Goal: Communication & Community: Answer question/provide support

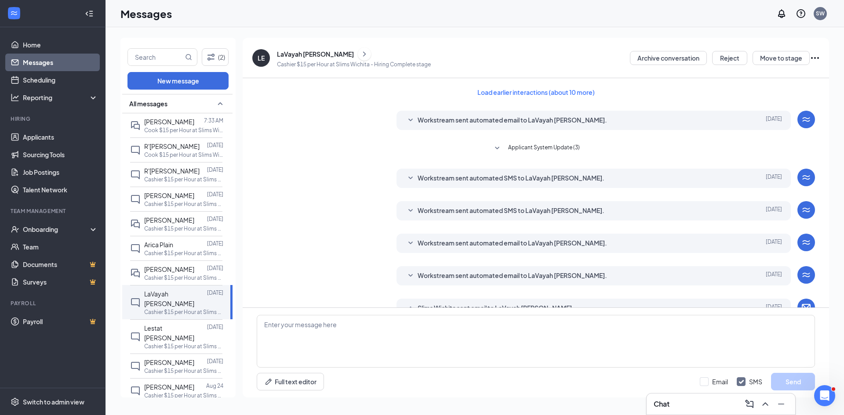
scroll to position [101, 0]
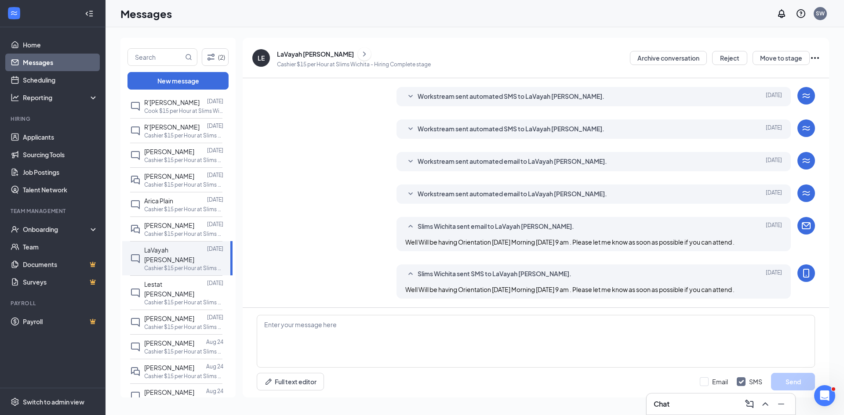
drag, startPoint x: 0, startPoint y: 0, endPoint x: 309, endPoint y: 134, distance: 337.0
click at [309, 152] on div "Workstream sent automated email to LaVayah Epting. Aug 18 Slim Chickens is so e…" at bounding box center [536, 164] width 558 height 24
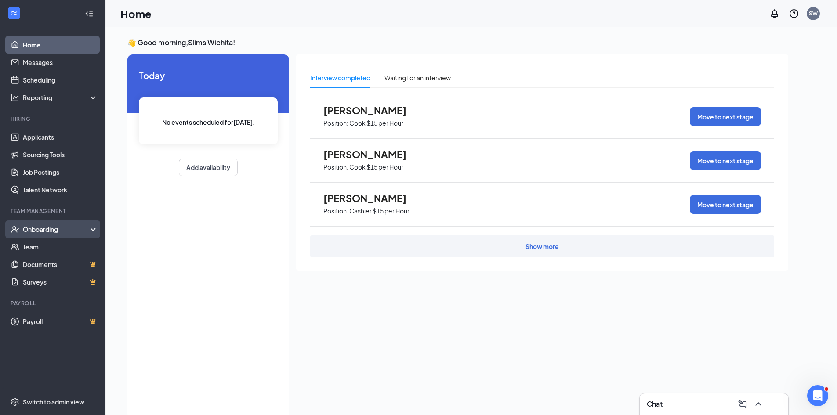
click at [47, 231] on div "Onboarding" at bounding box center [57, 229] width 68 height 9
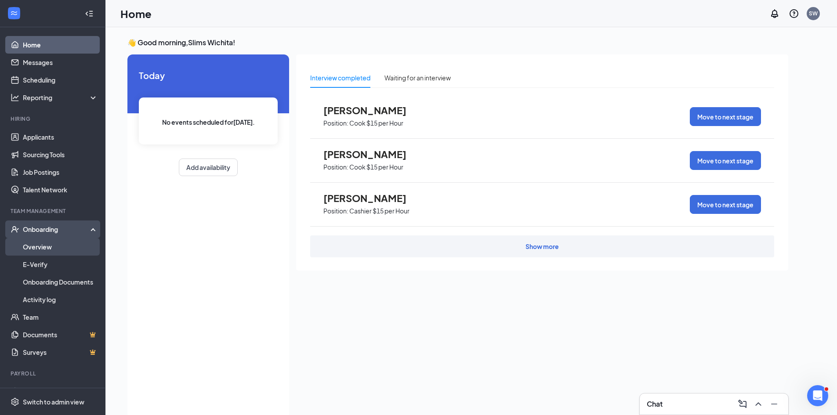
click at [43, 246] on link "Overview" at bounding box center [60, 247] width 75 height 18
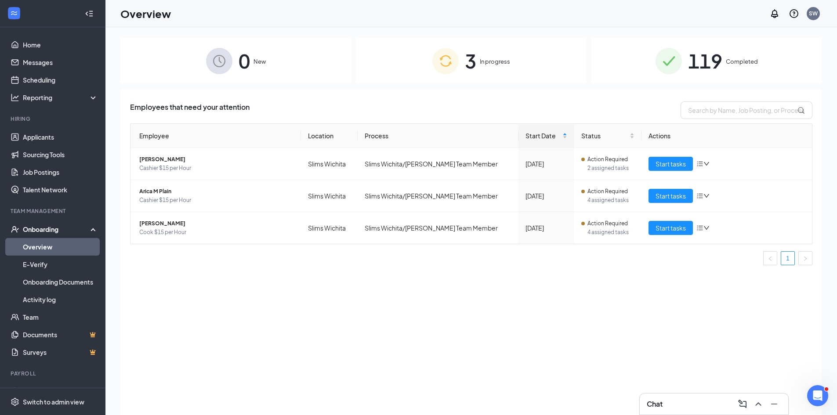
click at [421, 62] on span "119" at bounding box center [705, 61] width 34 height 30
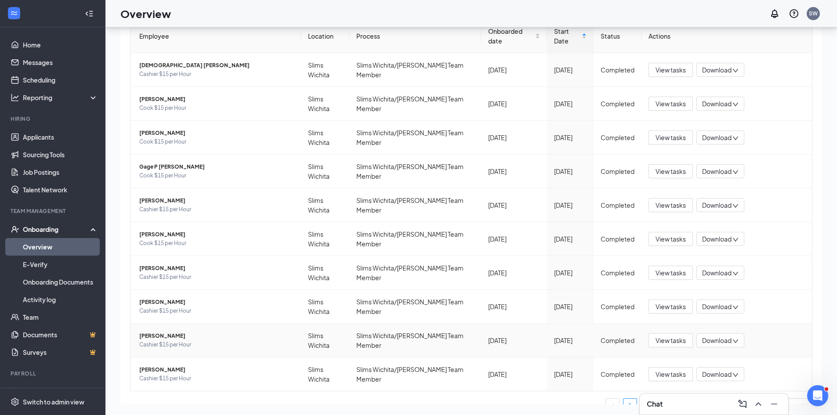
scroll to position [111, 0]
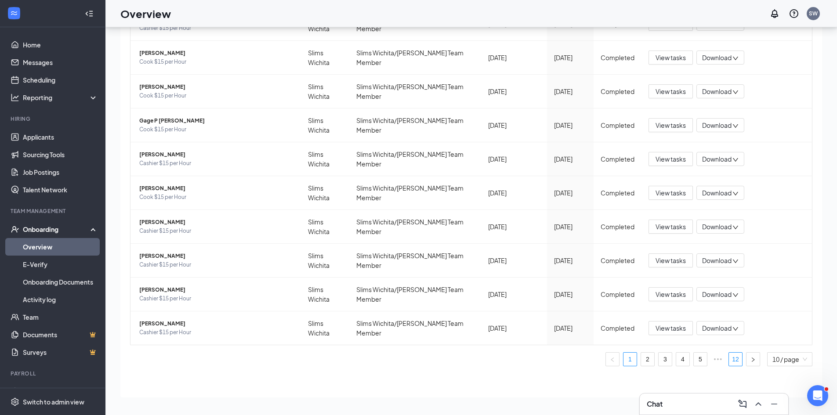
click at [421, 358] on link "12" at bounding box center [735, 359] width 13 height 13
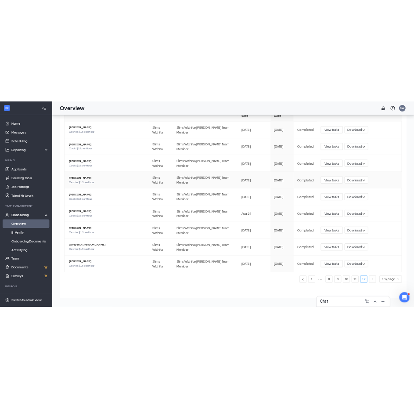
scroll to position [77, 0]
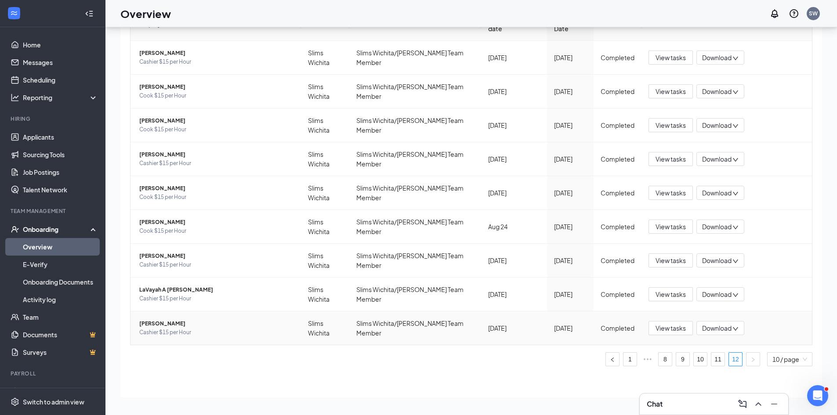
click at [166, 325] on span "Kyler D Cranor" at bounding box center [216, 323] width 155 height 9
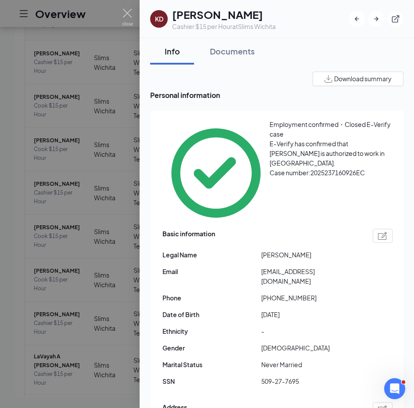
click at [247, 377] on span "SSN" at bounding box center [212, 382] width 99 height 10
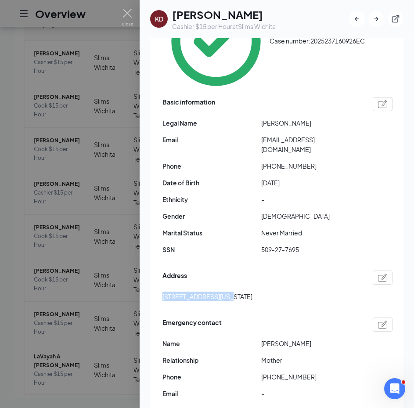
drag, startPoint x: 225, startPoint y: 235, endPoint x: 161, endPoint y: 232, distance: 63.8
click at [161, 232] on div "Employment confirmed・Closed E-Verify case E-Verify has confirmed that Kyler Cra…" at bounding box center [277, 198] width 254 height 438
copy span "2107 S Minnesota Ave"
drag, startPoint x: 341, startPoint y: 87, endPoint x: 261, endPoint y: 91, distance: 80.0
click at [261, 135] on div "Email kylercranor09@gmail.com" at bounding box center [278, 144] width 230 height 19
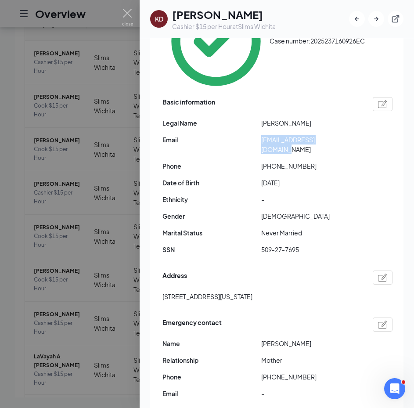
copy div "kylercranor09@gmail.com"
drag, startPoint x: 128, startPoint y: 12, endPoint x: 156, endPoint y: 76, distance: 69.7
click at [128, 12] on img at bounding box center [127, 17] width 11 height 17
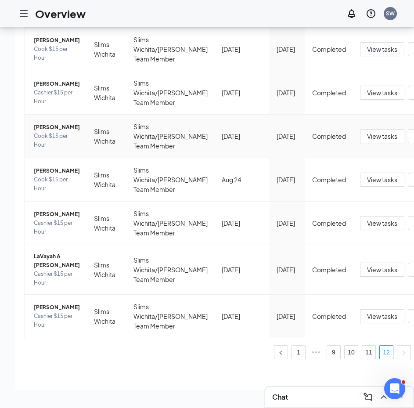
scroll to position [209, 0]
click at [47, 270] on span "LaVayah A Epting" at bounding box center [57, 261] width 46 height 18
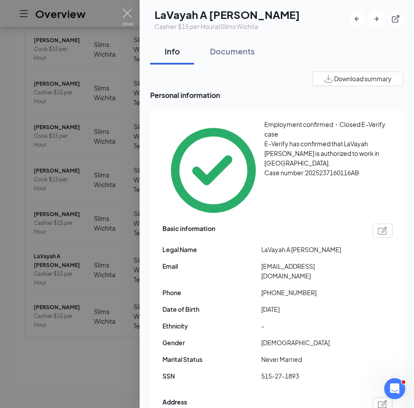
click at [204, 355] on span "Marital Status" at bounding box center [212, 360] width 99 height 10
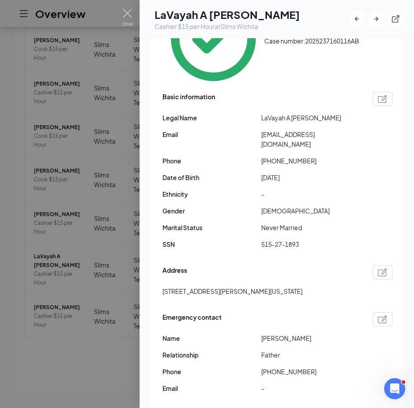
scroll to position [176, 0]
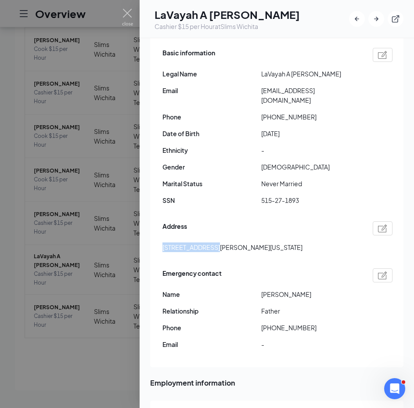
drag, startPoint x: 207, startPoint y: 191, endPoint x: 159, endPoint y: 190, distance: 48.8
click at [159, 190] on div "Employment confirmed・Closed E-Verify case E-Verify has confirmed that LaVayah E…" at bounding box center [277, 151] width 254 height 432
copy span "2733 N Piatt Cir"
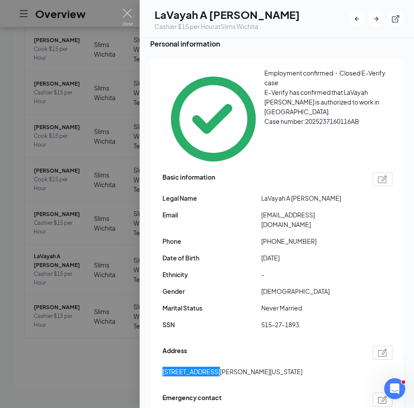
scroll to position [44, 0]
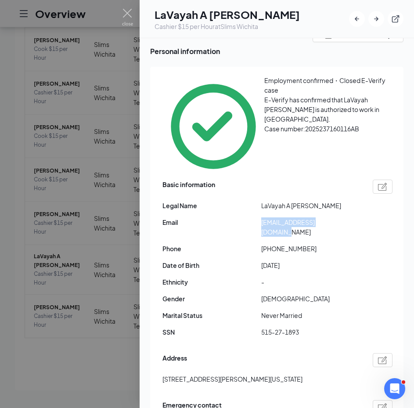
drag, startPoint x: 343, startPoint y: 177, endPoint x: 259, endPoint y: 178, distance: 84.4
click at [259, 218] on div "Email lavayahepting@gmail.com" at bounding box center [278, 227] width 230 height 19
copy div "lavayahepting@gmail.com"
drag, startPoint x: 122, startPoint y: 11, endPoint x: 124, endPoint y: 52, distance: 41.8
click at [122, 11] on img at bounding box center [127, 17] width 11 height 17
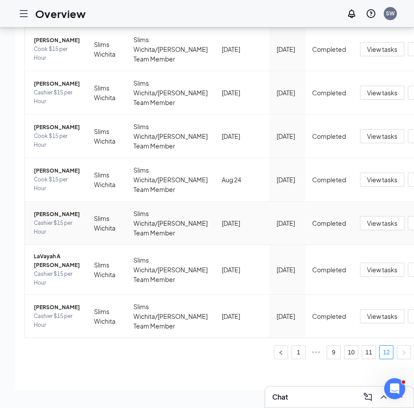
click at [46, 219] on span "Miya Z Bailon-Batrez" at bounding box center [57, 214] width 46 height 9
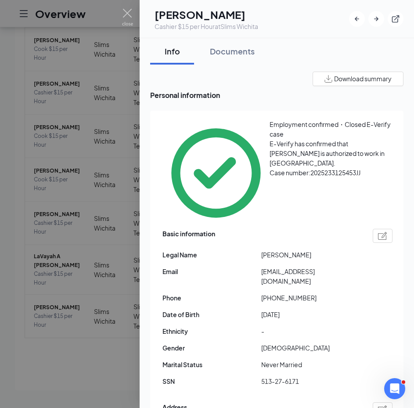
click at [267, 403] on div "Address" at bounding box center [278, 410] width 230 height 14
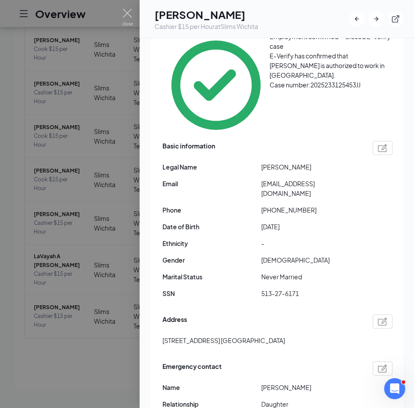
drag, startPoint x: 323, startPoint y: 329, endPoint x: 262, endPoint y: 330, distance: 61.1
click at [262, 359] on div "Emergency contact Name Maria Batrez-Bailon Relationship Daughter Phone +1316226…" at bounding box center [278, 404] width 230 height 90
copy span "Maria Batrez-Bailon"
drag, startPoint x: 222, startPoint y: 277, endPoint x: 151, endPoint y: 275, distance: 71.2
click at [151, 275] on div "Employment confirmed・Closed E-Verify case E-Verify has confirmed that Miya Bail…" at bounding box center [277, 242] width 254 height 438
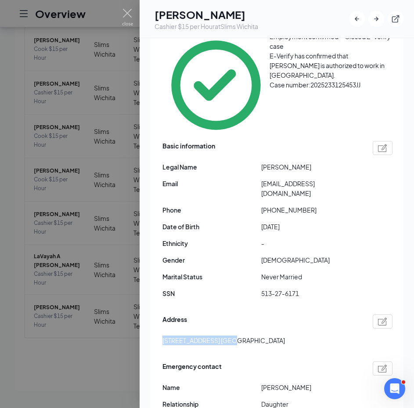
copy span "1145 S. Silverdale Ct"
drag, startPoint x: 332, startPoint y: 131, endPoint x: 258, endPoint y: 131, distance: 74.7
click at [258, 179] on div "Email bailonmiya@gmail.com" at bounding box center [278, 188] width 230 height 19
copy div "bailonmiya@gmail.com"
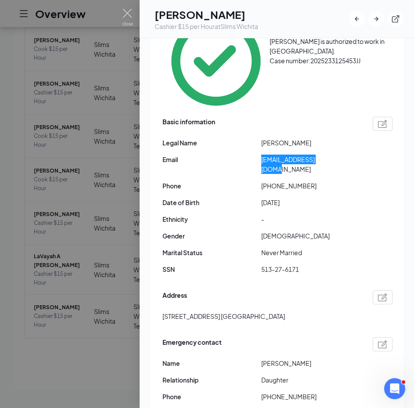
scroll to position [176, 0]
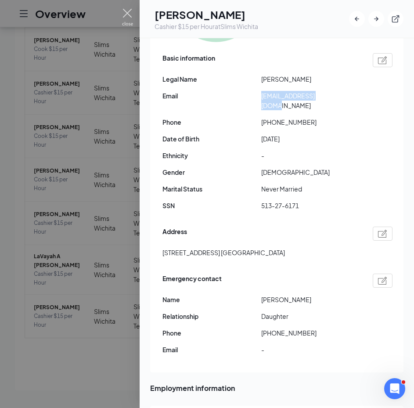
click at [125, 11] on img at bounding box center [127, 17] width 11 height 17
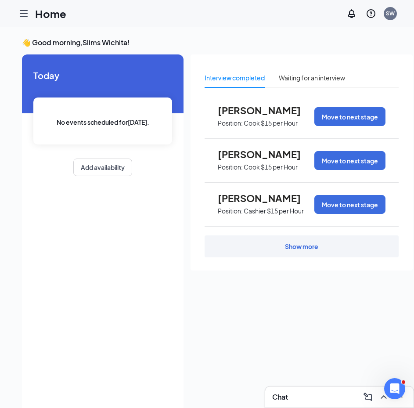
click at [25, 15] on icon "Hamburger" at bounding box center [23, 13] width 11 height 11
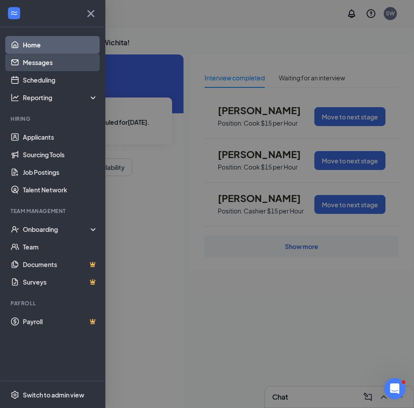
click at [50, 63] on link "Messages" at bounding box center [60, 63] width 75 height 18
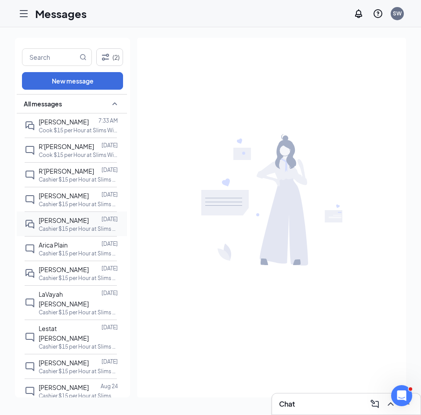
click at [48, 225] on div "[PERSON_NAME]" at bounding box center [64, 220] width 50 height 10
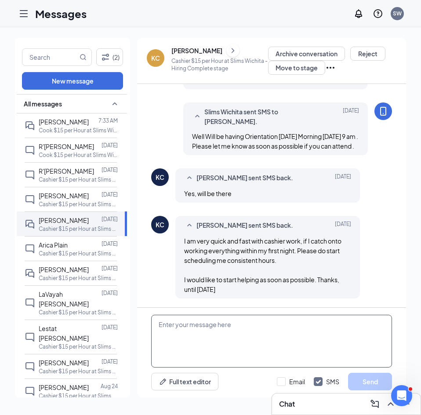
scroll to position [281, 0]
click at [191, 333] on textarea at bounding box center [271, 341] width 241 height 53
drag, startPoint x: 360, startPoint y: 325, endPoint x: 124, endPoint y: 317, distance: 236.1
click at [124, 317] on div "(2) New message All messages Troy Tibbets 7:33 AM Cook $15 per Hour at Slims Wi…" at bounding box center [210, 221] width 391 height 367
type textarea "Kyler, your schedule this week is Thursday thru Sunday 11am to 2 pm"
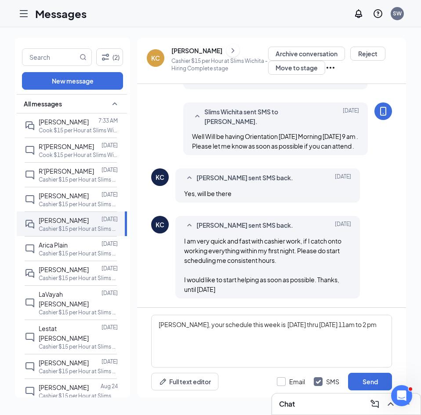
click at [283, 383] on input "Email" at bounding box center [291, 381] width 28 height 9
checkbox input "true"
click at [362, 331] on textarea "Kyler, your schedule this week is Thursday thru Sunday 11am to 2 pm" at bounding box center [271, 341] width 241 height 53
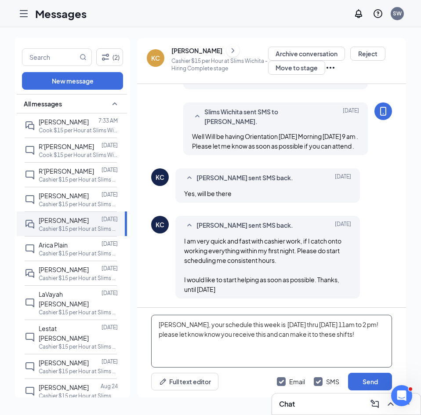
drag, startPoint x: 345, startPoint y: 338, endPoint x: 137, endPoint y: 323, distance: 209.3
click at [137, 323] on div "(2) New message All messages Troy Tibbets 7:33 AM Cook $15 per Hour at Slims Wi…" at bounding box center [210, 221] width 391 height 367
type textarea "Kyler, your schedule this week is Thursday thru Sunday 11am to 2 pm! please let…"
click at [362, 381] on button "Send" at bounding box center [370, 382] width 44 height 18
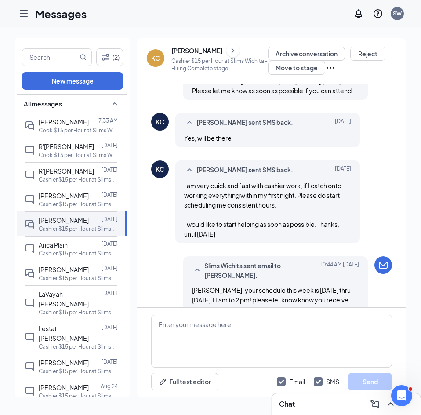
scroll to position [424, 0]
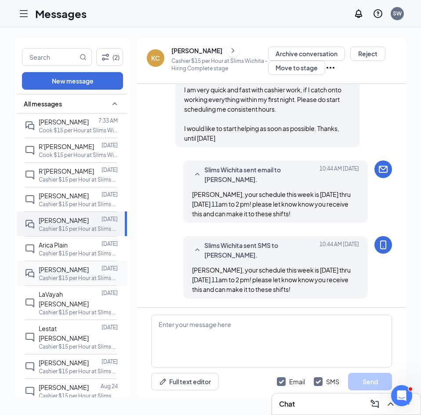
click at [59, 271] on span "[PERSON_NAME]" at bounding box center [64, 269] width 50 height 8
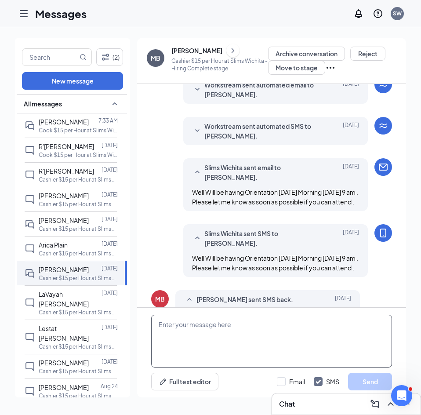
scroll to position [194, 0]
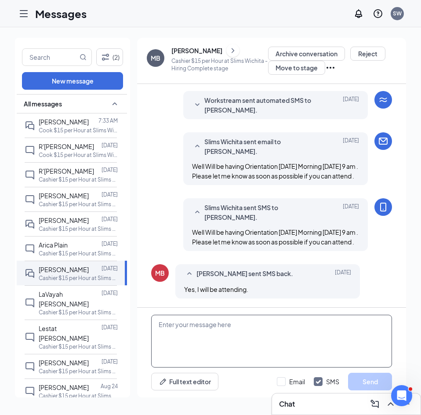
click at [184, 331] on textarea at bounding box center [271, 341] width 241 height 53
paste textarea "Kyler, your schedule this week is Thursday thru Sunday 11am to 2 pm! please let…"
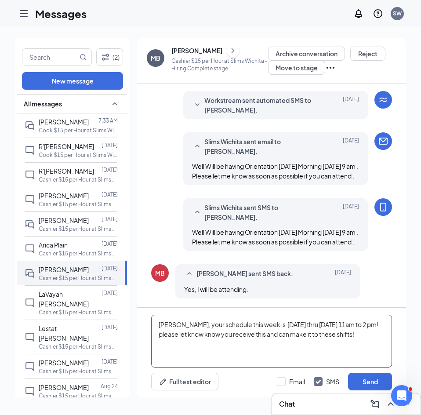
drag, startPoint x: 172, startPoint y: 324, endPoint x: 154, endPoint y: 323, distance: 18.5
click at [154, 323] on textarea "Kyler, your schedule this week is Thursday thru Sunday 11am to 2 pm! please let…" at bounding box center [271, 341] width 241 height 53
type textarea "Miya, your schedule this week is Thursday thru Sunday 11am to 2 pm! please let …"
drag, startPoint x: 281, startPoint y: 380, endPoint x: 285, endPoint y: 380, distance: 4.4
click at [281, 380] on input "Email" at bounding box center [291, 381] width 28 height 9
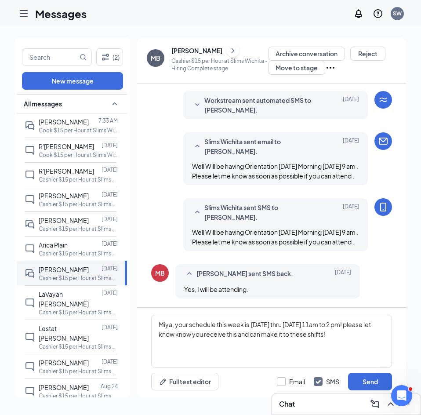
checkbox input "true"
click at [367, 382] on button "Send" at bounding box center [370, 382] width 44 height 18
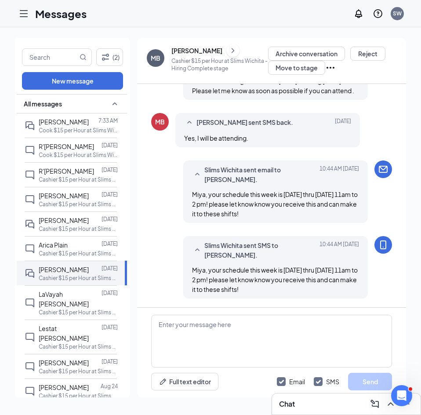
scroll to position [345, 0]
click at [63, 296] on span "LaVayah [PERSON_NAME]" at bounding box center [64, 299] width 50 height 18
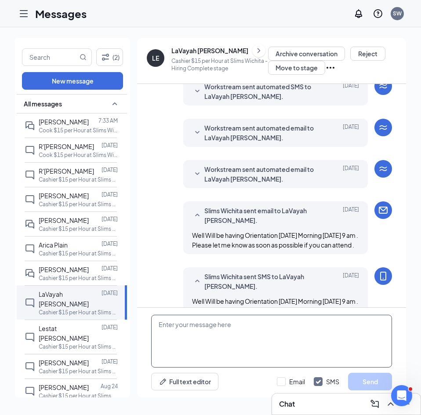
scroll to position [188, 0]
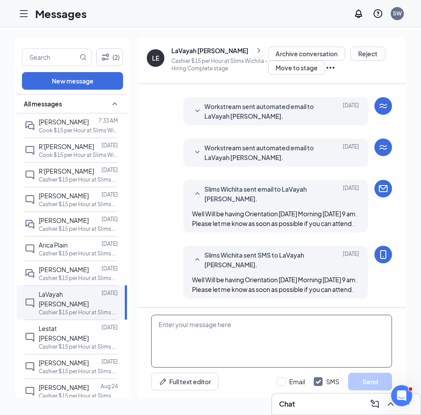
click at [198, 338] on textarea at bounding box center [271, 341] width 241 height 53
paste textarea "Kyler, your schedule this week is Thursday thru Sunday 11am to 2 pm! please let…"
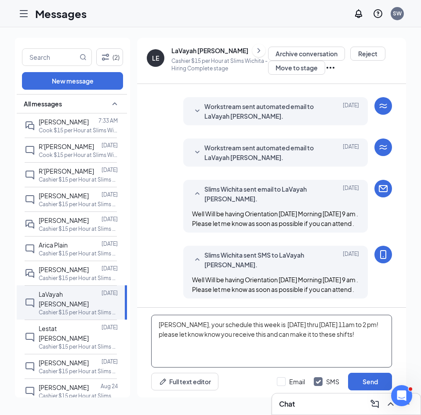
drag, startPoint x: 172, startPoint y: 325, endPoint x: 136, endPoint y: 327, distance: 36.1
click at [136, 327] on div "(2) New message All messages Troy Tibbets 7:33 AM Cook $15 per Hour at Slims Wi…" at bounding box center [210, 221] width 391 height 367
drag, startPoint x: 343, startPoint y: 325, endPoint x: 328, endPoint y: 325, distance: 14.9
click at [328, 325] on textarea "LaVayah , your schedule this week is Thursday thru Sunday 11am to 2 pm! please …" at bounding box center [271, 341] width 241 height 53
drag, startPoint x: 353, startPoint y: 323, endPoint x: 347, endPoint y: 323, distance: 6.2
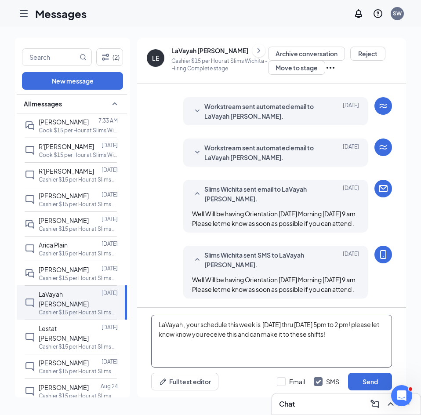
click at [347, 323] on textarea "LaVayah , your schedule this week is Thursday thru Sunday 5pm to 2 pm! please l…" at bounding box center [271, 341] width 241 height 53
type textarea "LaVayah , your schedule this week is [DATE] thru [DATE] 5pm to8pm! please let k…"
click at [280, 379] on input "Email" at bounding box center [291, 381] width 28 height 9
checkbox input "true"
click at [353, 380] on button "Send" at bounding box center [370, 382] width 44 height 18
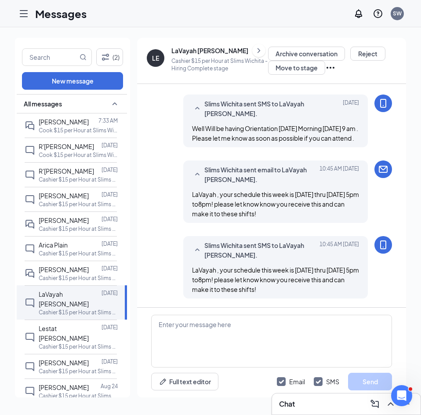
scroll to position [339, 0]
